Goal: Check status: Check status

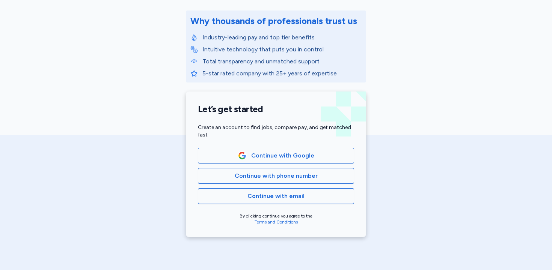
scroll to position [96, 0]
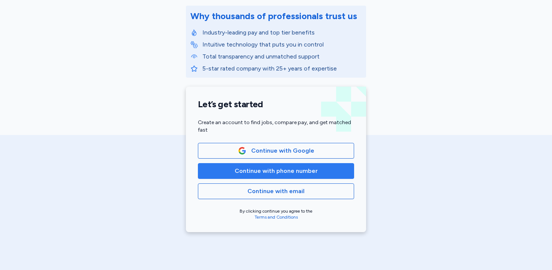
click at [303, 171] on span "Continue with phone number" at bounding box center [276, 171] width 83 height 9
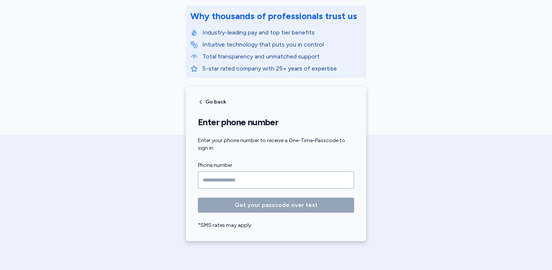
click at [270, 181] on input "Phone number" at bounding box center [276, 180] width 156 height 17
click at [244, 176] on input "Phone number" at bounding box center [276, 180] width 156 height 17
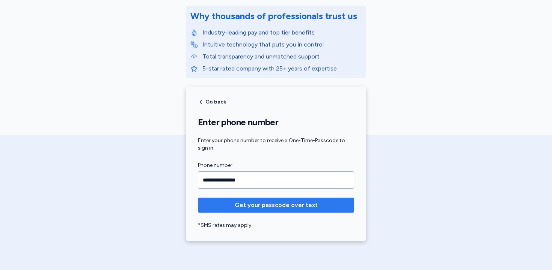
type input "**********"
click at [267, 208] on span "Get your passcode over text" at bounding box center [276, 205] width 83 height 9
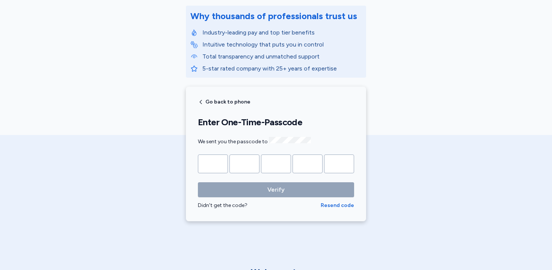
click at [219, 167] on input "Please enter OTP character 1" at bounding box center [213, 164] width 30 height 19
type input "*"
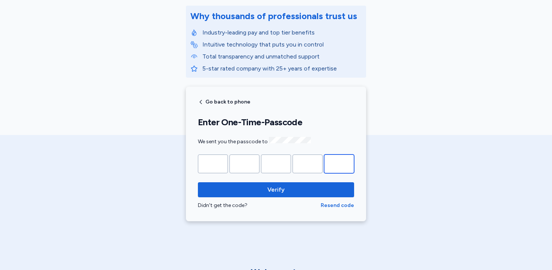
type input "*"
click at [198, 183] on button "Verify" at bounding box center [276, 190] width 156 height 15
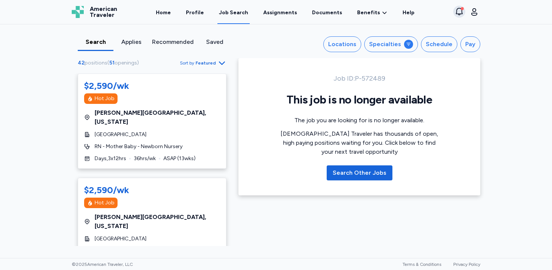
click at [459, 17] on button "View notifications" at bounding box center [459, 12] width 12 height 12
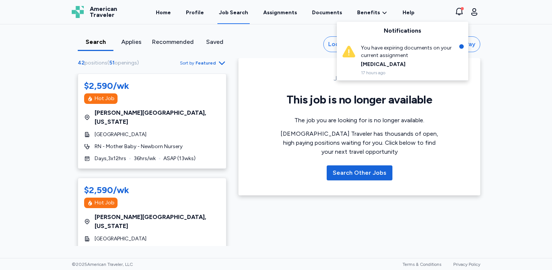
click at [394, 61] on div "[MEDICAL_DATA]" at bounding box center [408, 65] width 94 height 8
